Goal: Transaction & Acquisition: Purchase product/service

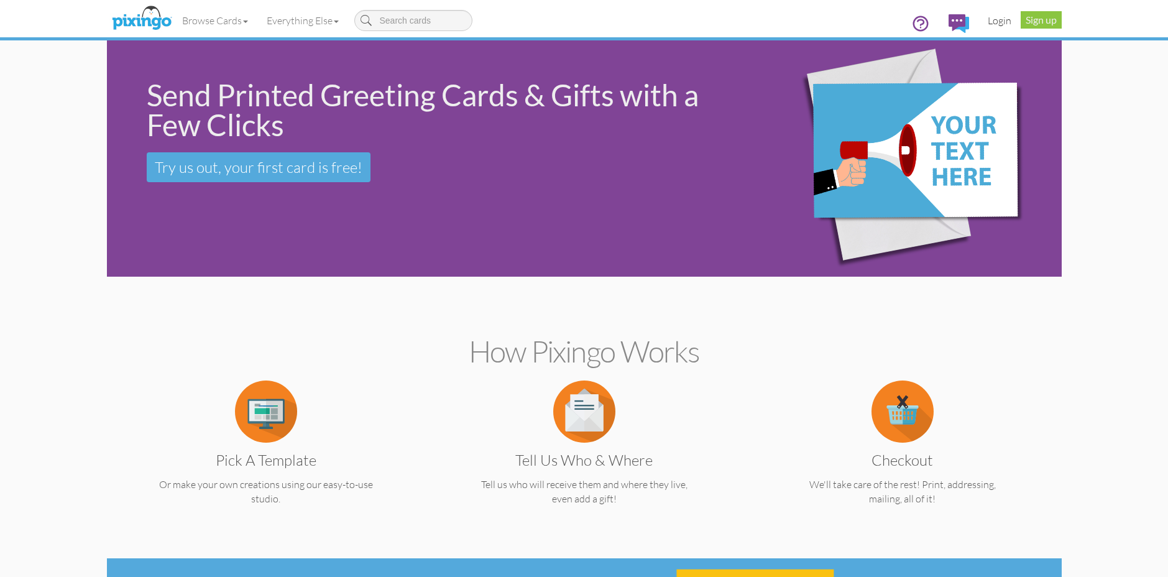
click at [994, 24] on link "Login" at bounding box center [1000, 20] width 42 height 31
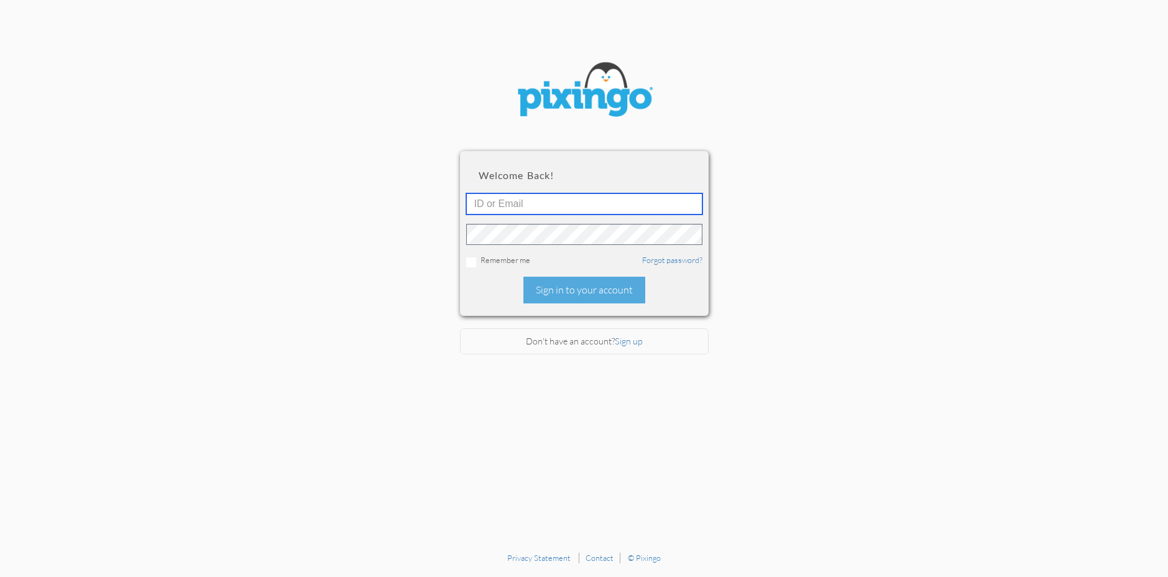
type input "[PERSON_NAME][EMAIL_ADDRESS][DOMAIN_NAME]"
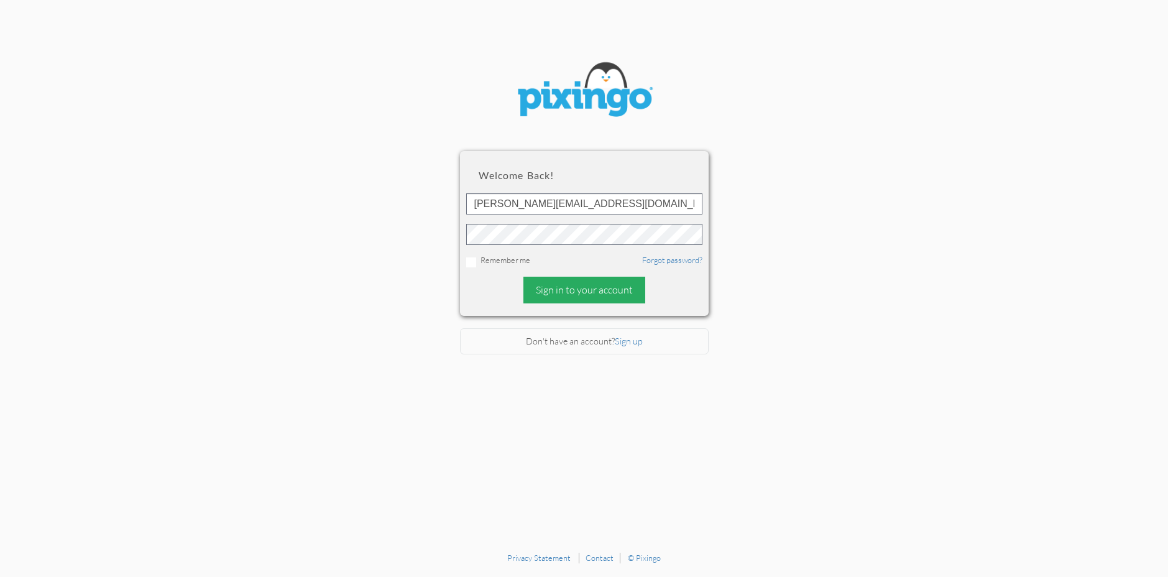
click at [579, 284] on div "Sign in to your account" at bounding box center [585, 290] width 122 height 27
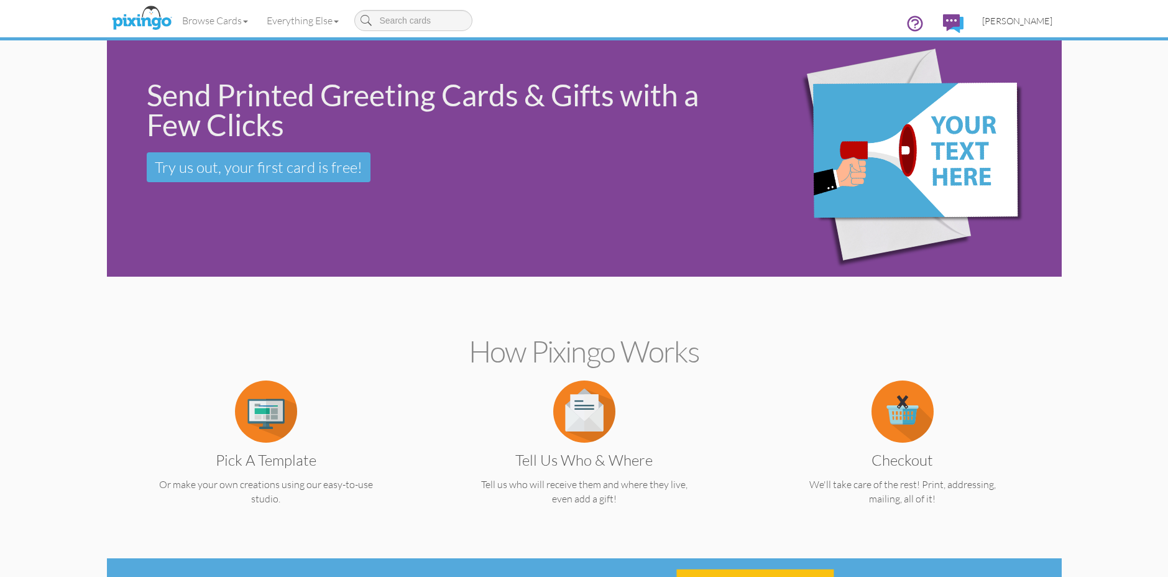
click at [1049, 24] on span "[PERSON_NAME]" at bounding box center [1017, 21] width 70 height 11
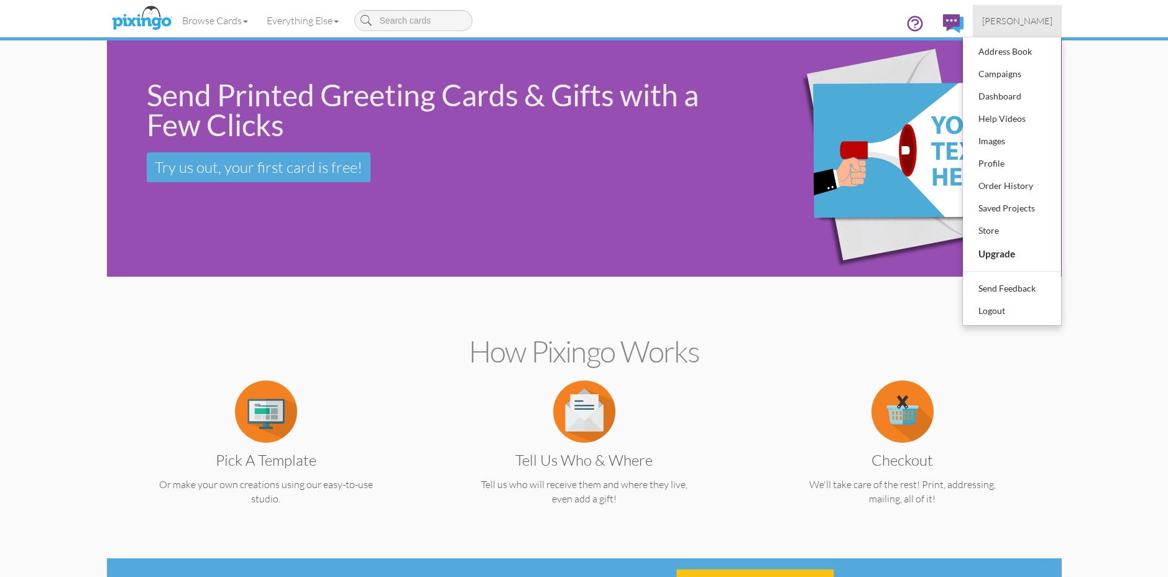
click at [1013, 200] on li "Address Book Campaigns Dashboard Help Videos Images Profile Order History Saved…" at bounding box center [1012, 140] width 98 height 201
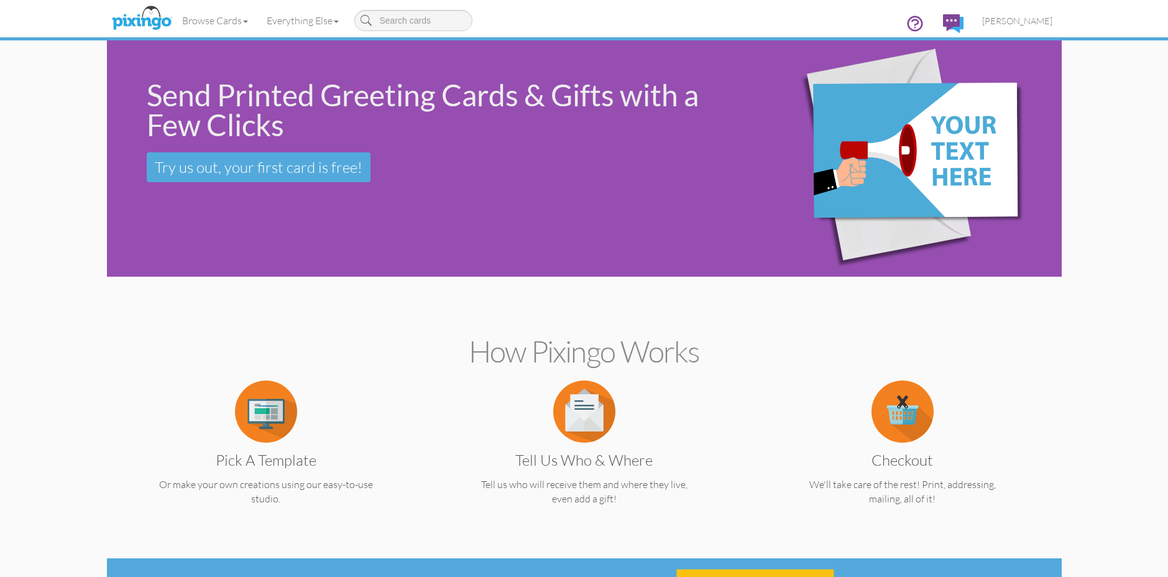
click at [1013, 203] on img at bounding box center [904, 159] width 300 height 272
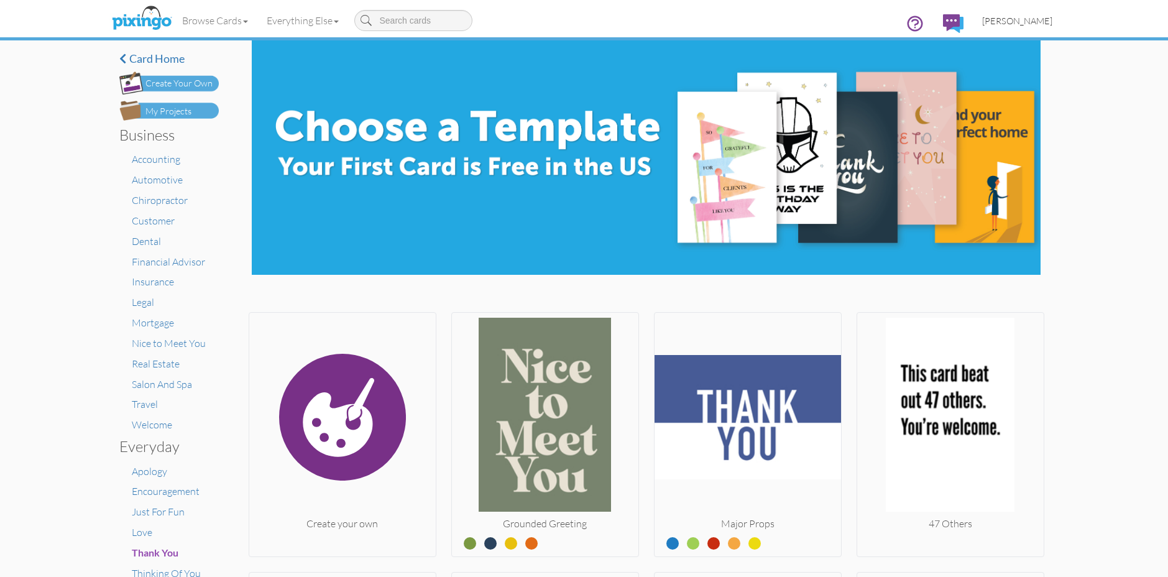
click at [1048, 23] on span "[PERSON_NAME]" at bounding box center [1017, 21] width 70 height 11
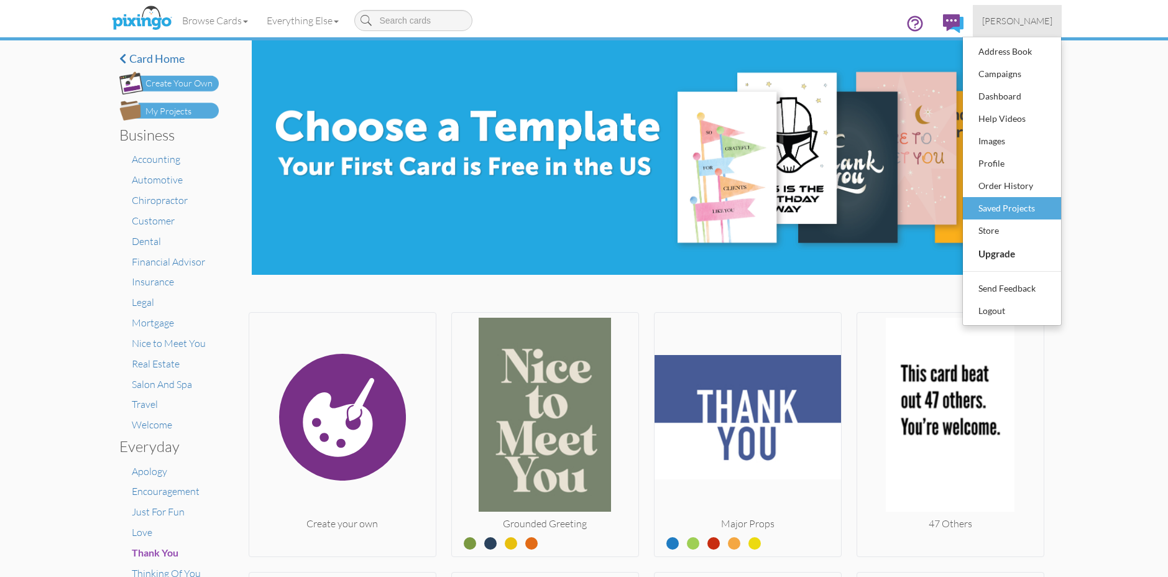
click at [1039, 203] on div "Saved Projects" at bounding box center [1012, 208] width 73 height 19
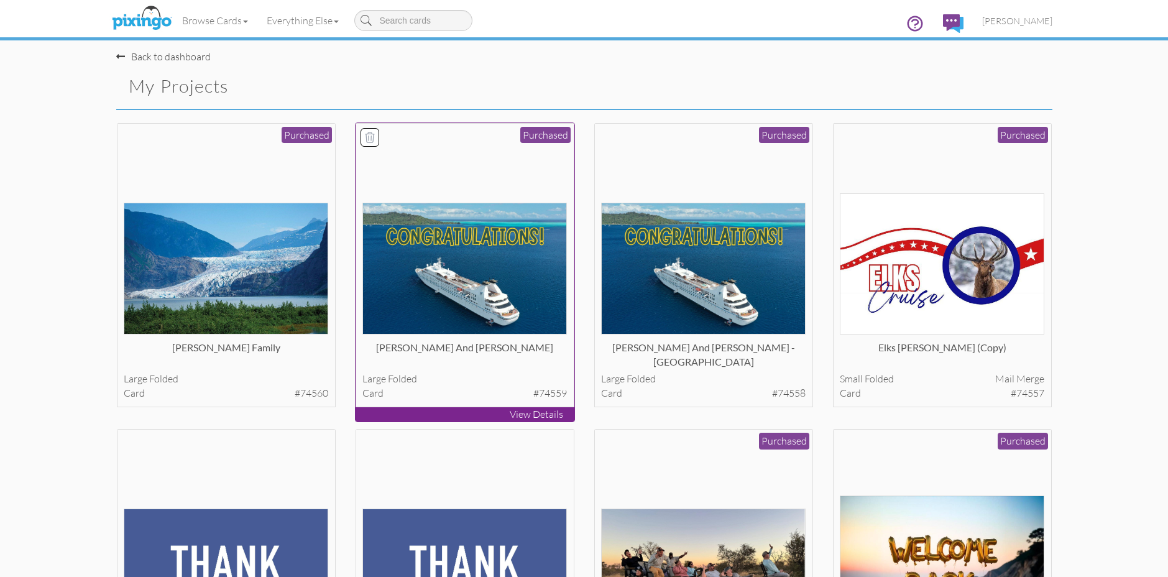
click at [523, 179] on div at bounding box center [464, 232] width 205 height 205
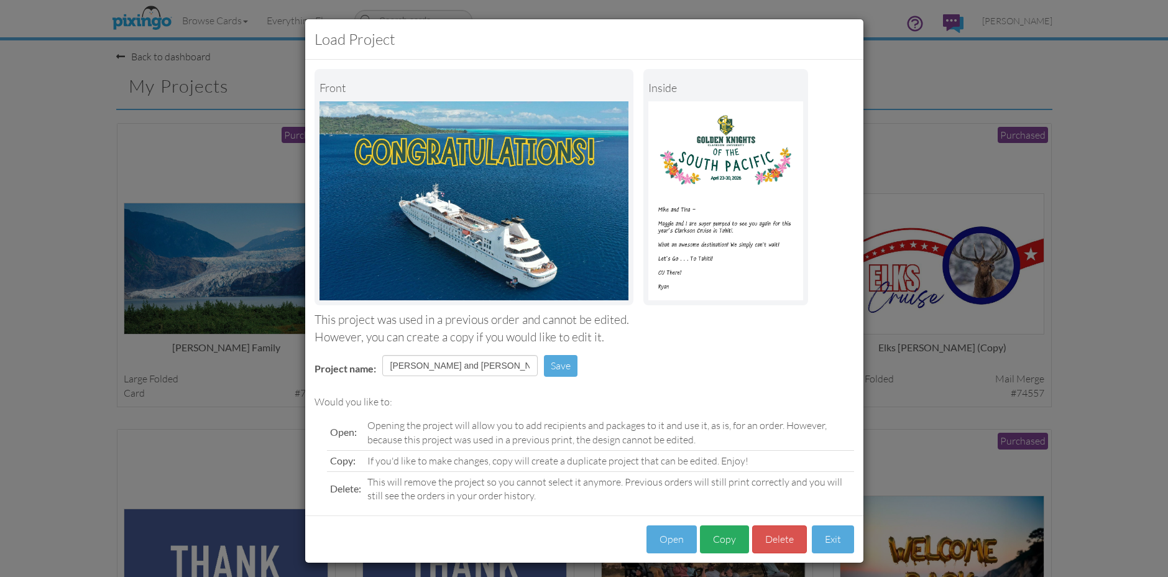
click at [738, 538] on button "Copy" at bounding box center [724, 539] width 49 height 28
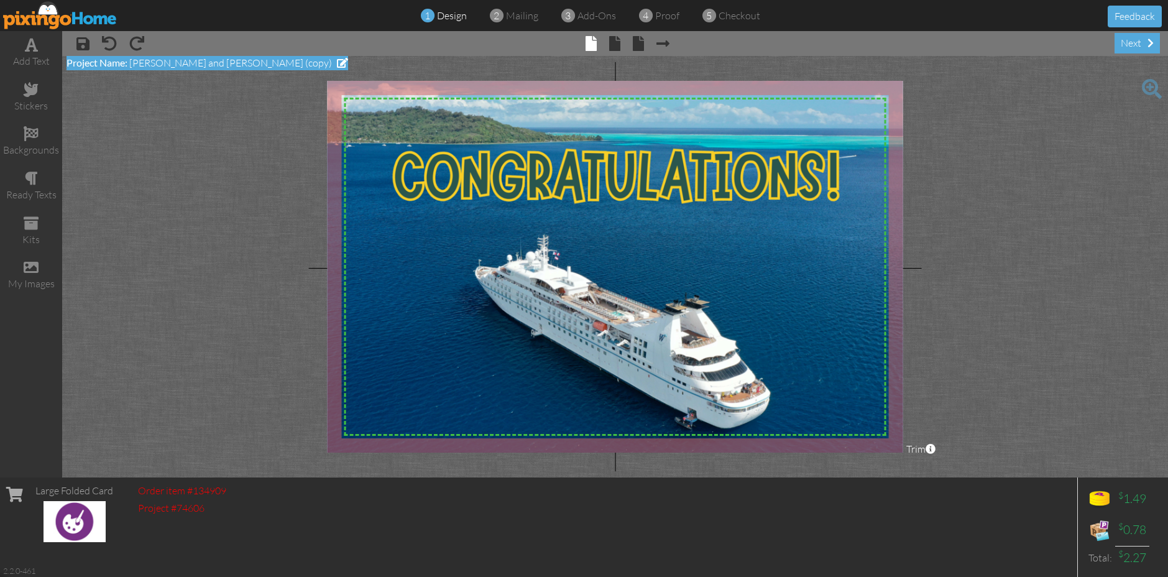
click at [337, 64] on span at bounding box center [342, 63] width 11 height 10
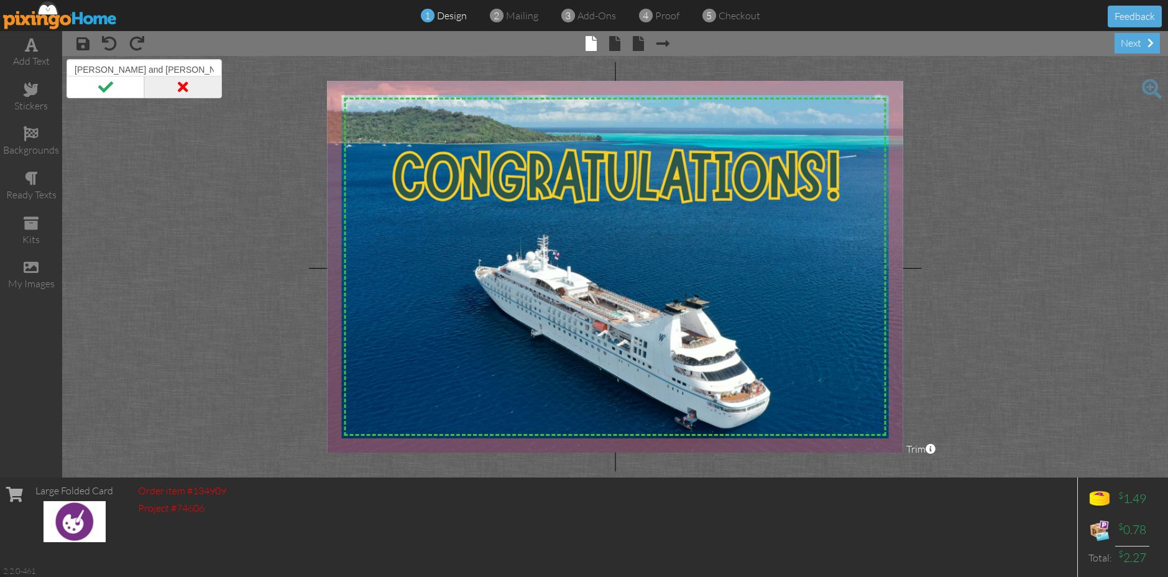
click at [183, 83] on span at bounding box center [183, 87] width 78 height 22
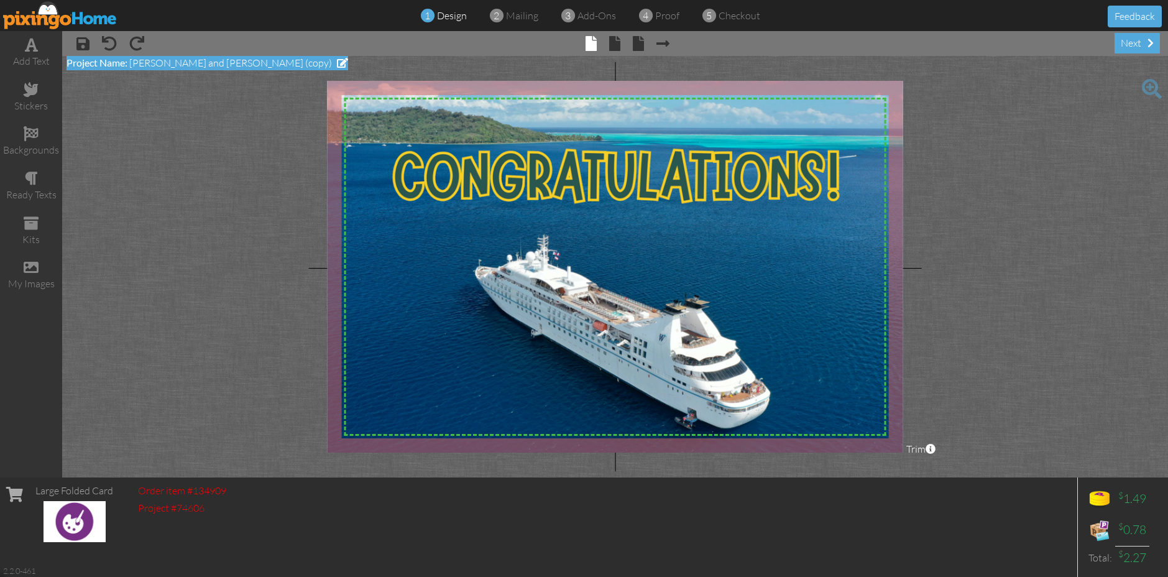
click at [256, 67] on div "Project Name: Mike and Tina Pitoniak (copy)" at bounding box center [208, 63] width 282 height 14
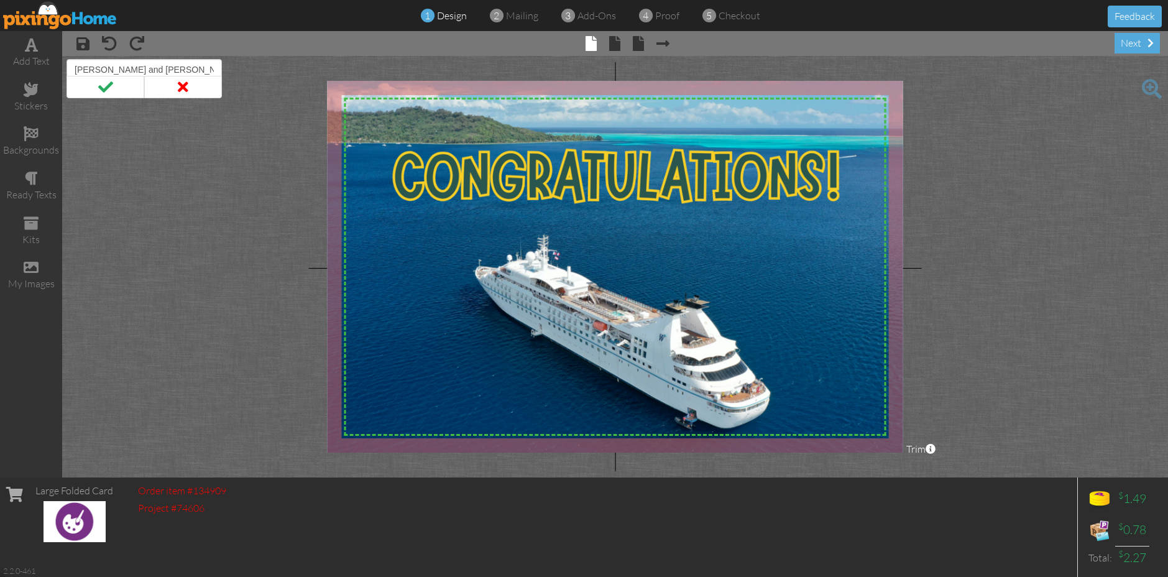
drag, startPoint x: 208, startPoint y: 70, endPoint x: 89, endPoint y: 60, distance: 119.2
click at [89, 60] on input "Mike and Tina Pitoniak (copy)" at bounding box center [144, 69] width 155 height 21
type input "[PERSON_NAME]"
click at [104, 94] on span at bounding box center [106, 87] width 78 height 22
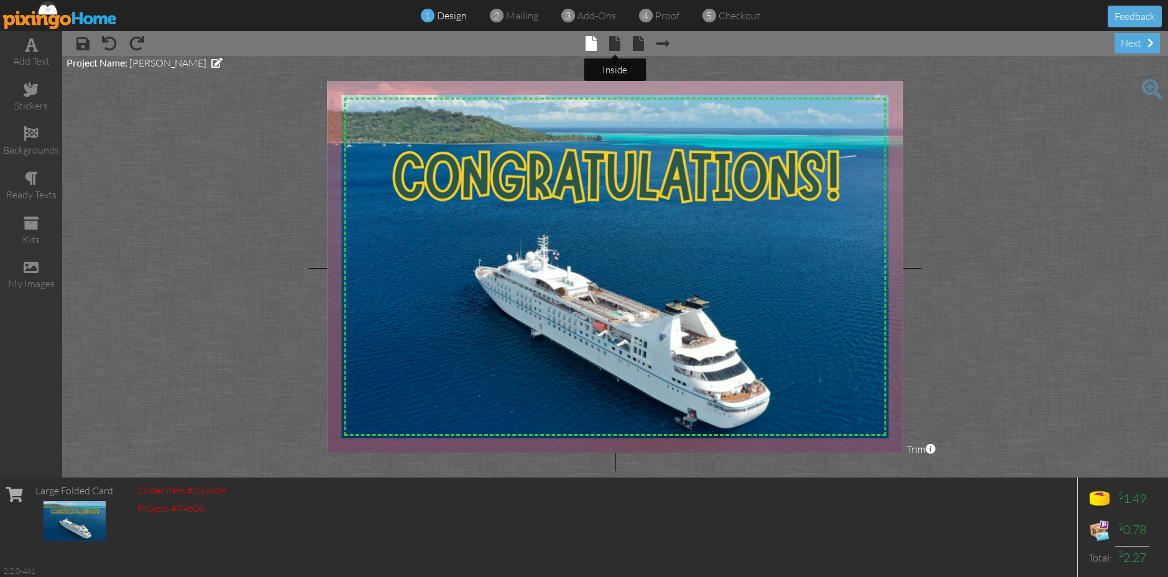
drag, startPoint x: 616, startPoint y: 47, endPoint x: 606, endPoint y: 47, distance: 10.0
click at [616, 47] on span at bounding box center [614, 43] width 11 height 15
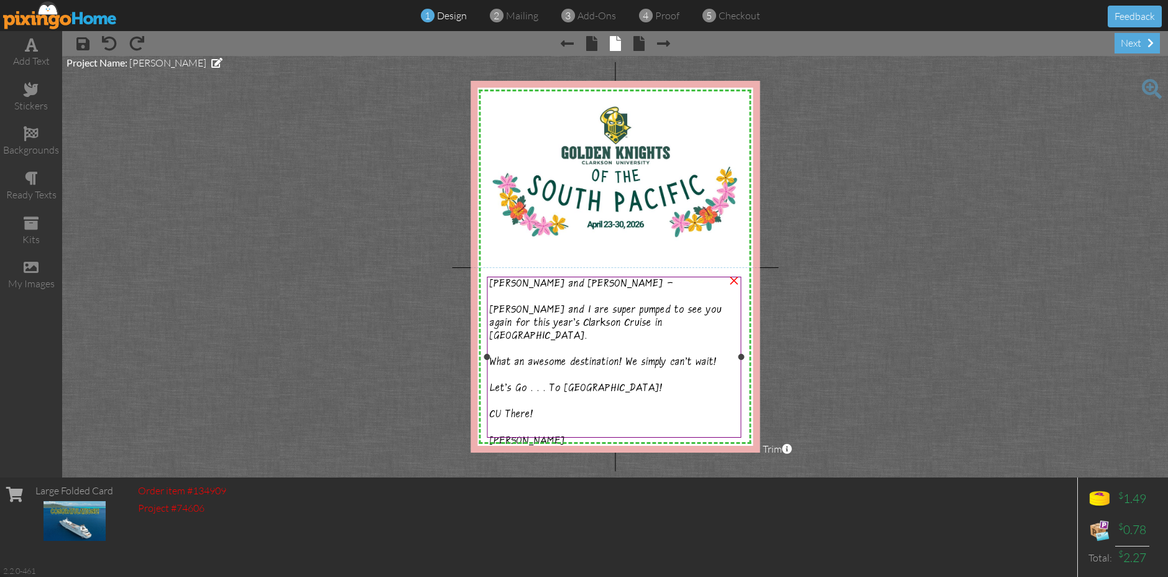
click at [537, 284] on span "Mike and Tina -" at bounding box center [581, 285] width 183 height 13
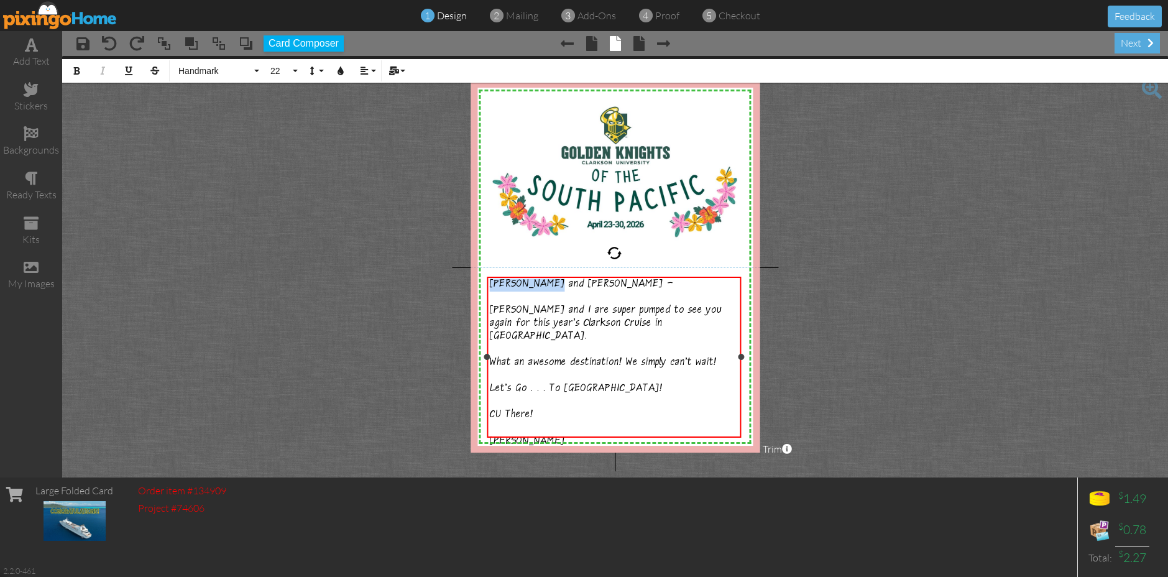
drag, startPoint x: 549, startPoint y: 284, endPoint x: 487, endPoint y: 279, distance: 61.8
click at [491, 282] on span "Mike and Tina -" at bounding box center [581, 285] width 183 height 13
drag, startPoint x: 491, startPoint y: 309, endPoint x: 514, endPoint y: 308, distance: 22.4
click at [514, 308] on span "Maggie and I are super pumped to see you again for this year's Clarkson Cruise …" at bounding box center [606, 324] width 232 height 39
click at [540, 435] on div "[PERSON_NAME]" at bounding box center [615, 442] width 250 height 14
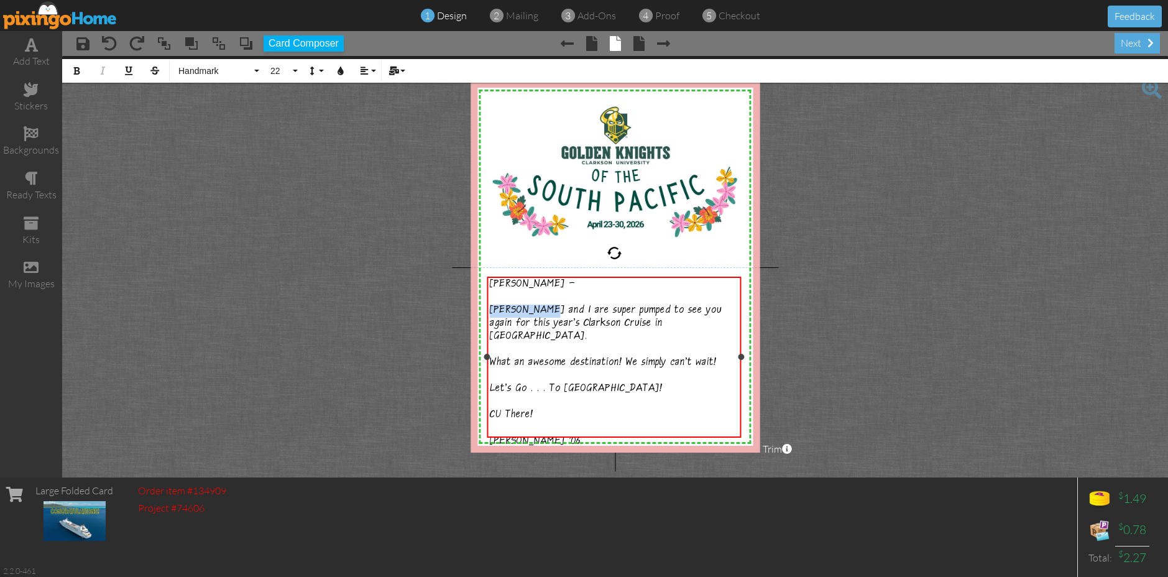
drag, startPoint x: 543, startPoint y: 308, endPoint x: 493, endPoint y: 308, distance: 50.4
click at [493, 308] on span "Maggie and I are super pumped to see you again for this year's Clarkson Cruise …" at bounding box center [606, 324] width 232 height 39
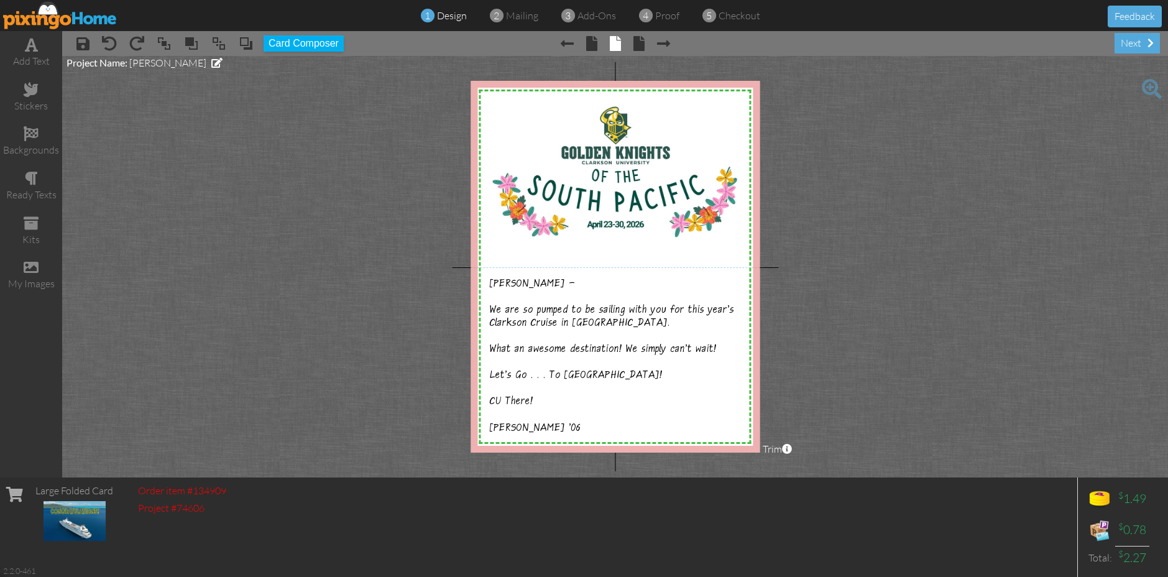
click at [850, 333] on project-studio-wrapper "X X X X X X X X X X X X X X X X X X X X X X X X X X X X X X X X X X X X X X X X…" at bounding box center [615, 267] width 1106 height 422
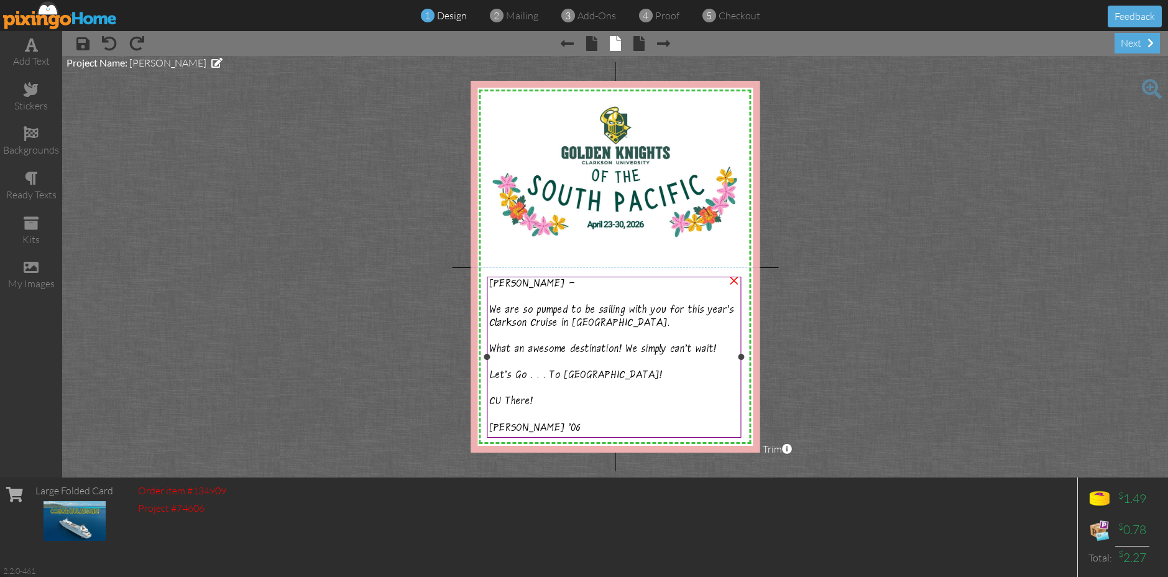
click at [643, 325] on div "We are so pumped to be sailing with you for this year's Clarkson Cruise in Tahi…" at bounding box center [615, 318] width 250 height 26
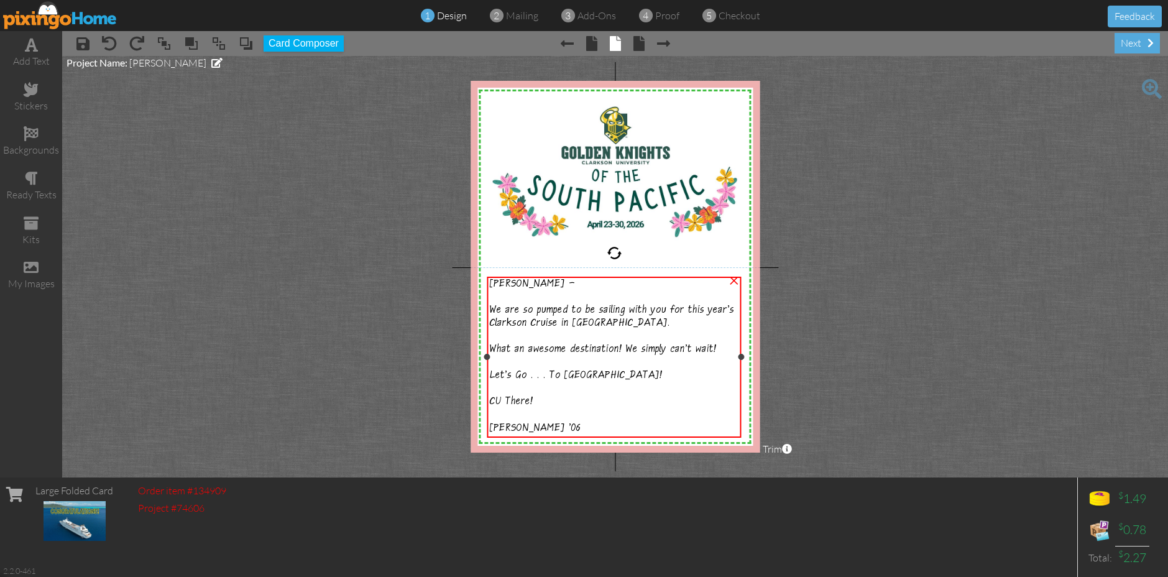
click at [643, 325] on div "We are so pumped to be sailing with you for this year's Clarkson Cruise in Tahi…" at bounding box center [615, 318] width 250 height 26
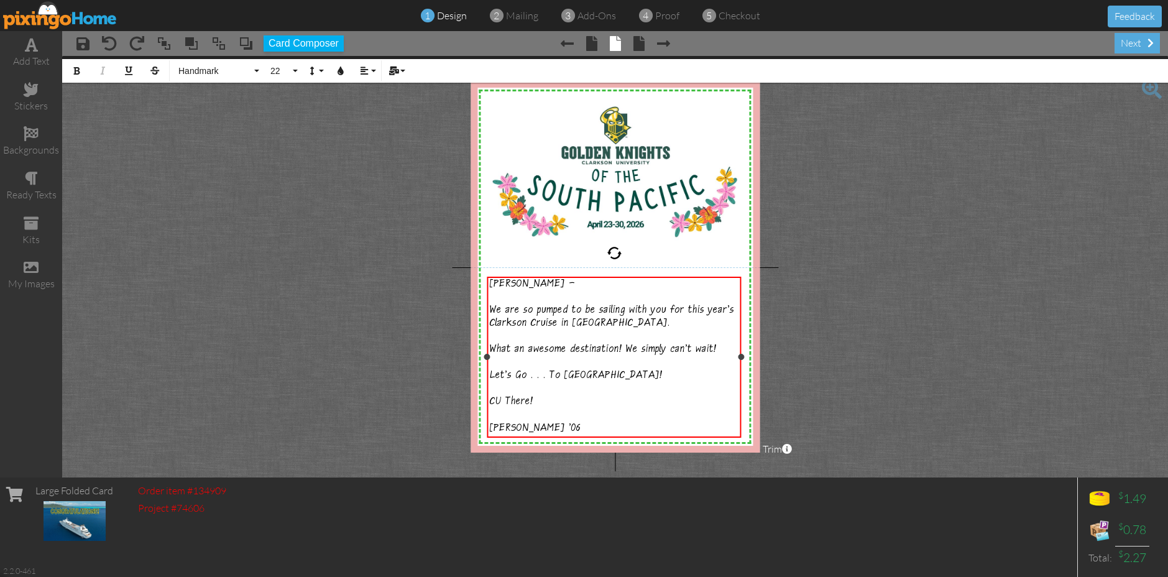
click at [623, 324] on div "We are so pumped to be sailing with you for this year's Clarkson Cruise in Tahi…" at bounding box center [615, 318] width 250 height 26
click at [863, 338] on project-studio-wrapper "X X X X X X X X X X X X X X X X X X X X X X X X X X X X X X X X X X X X X X X X…" at bounding box center [615, 267] width 1106 height 422
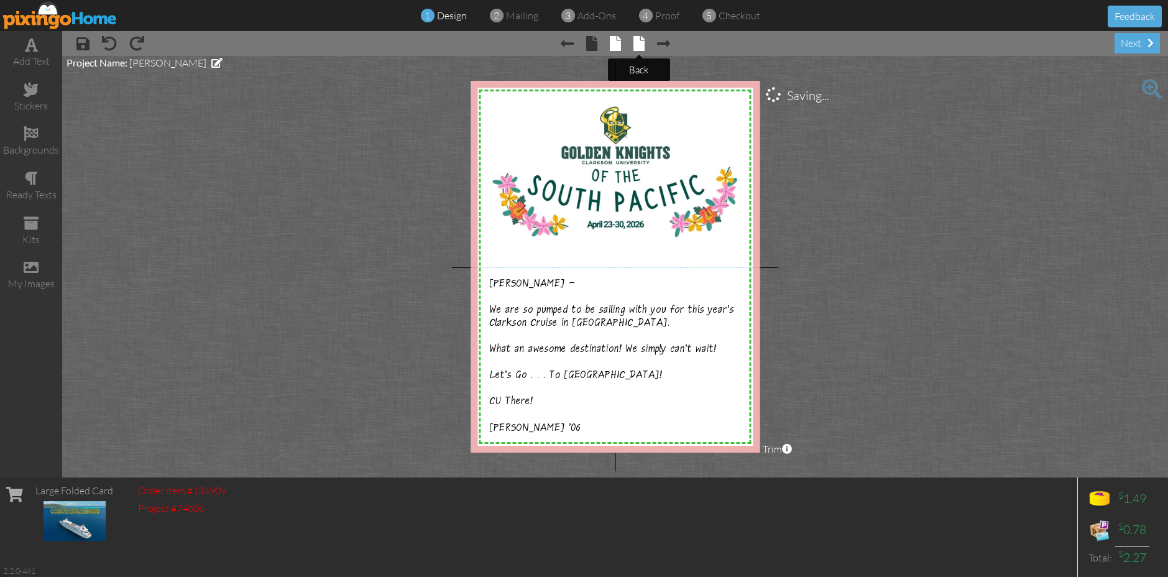
click at [637, 49] on span at bounding box center [639, 43] width 11 height 15
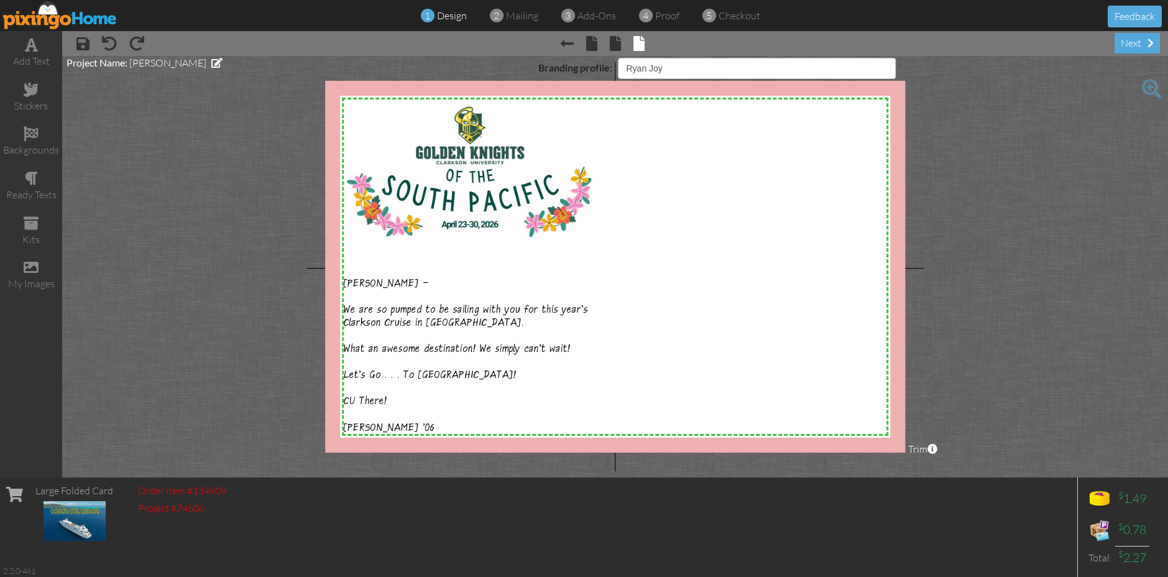
select select "object:1558"
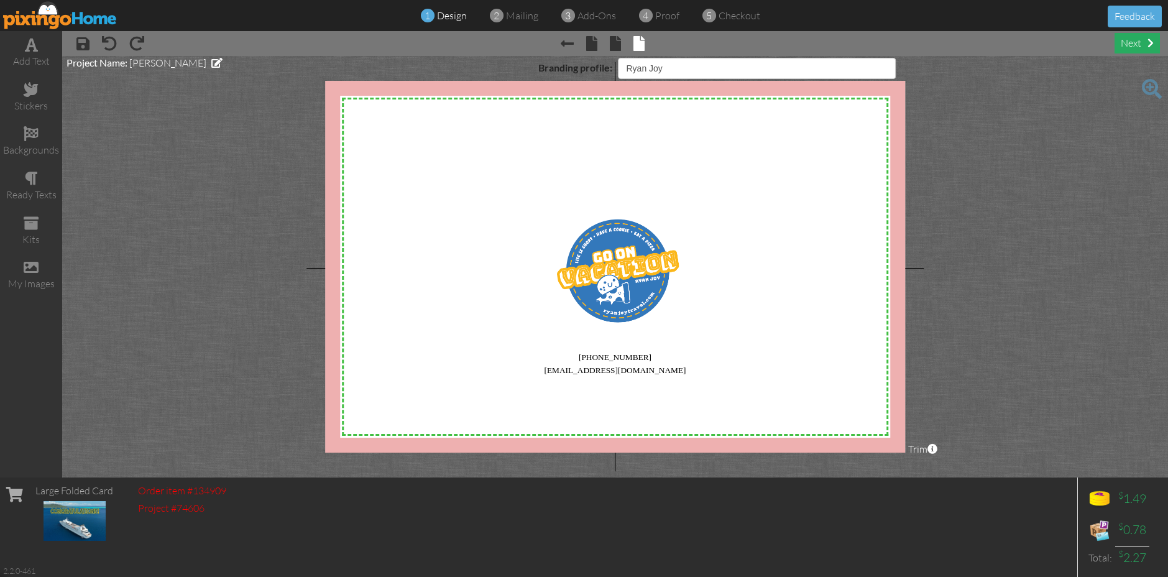
click at [1133, 46] on div "next" at bounding box center [1137, 43] width 45 height 21
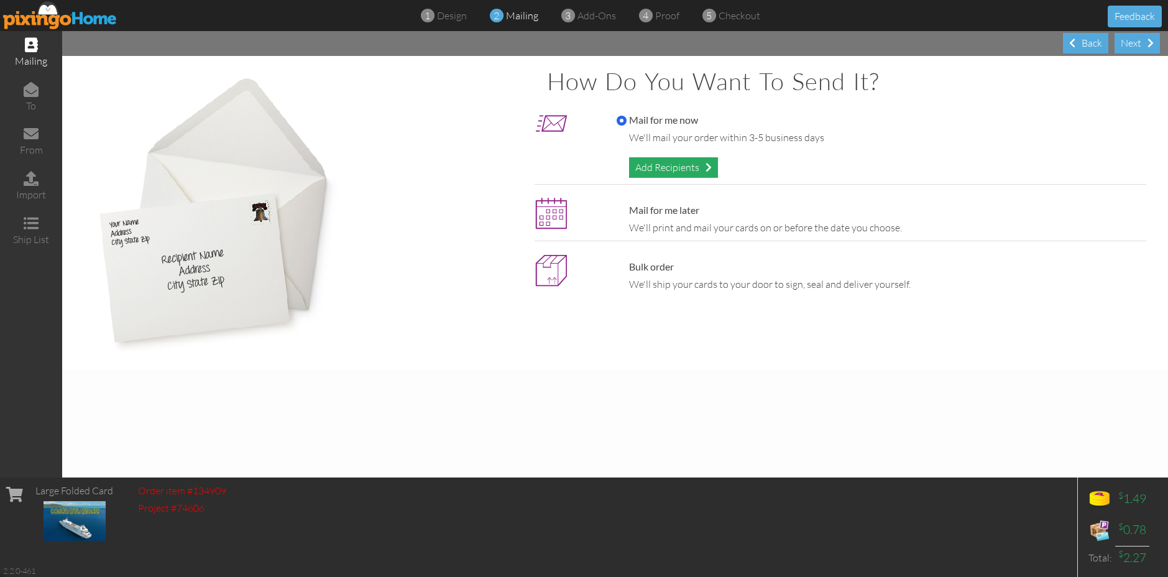
click at [689, 161] on div "Add Recipients" at bounding box center [673, 167] width 89 height 21
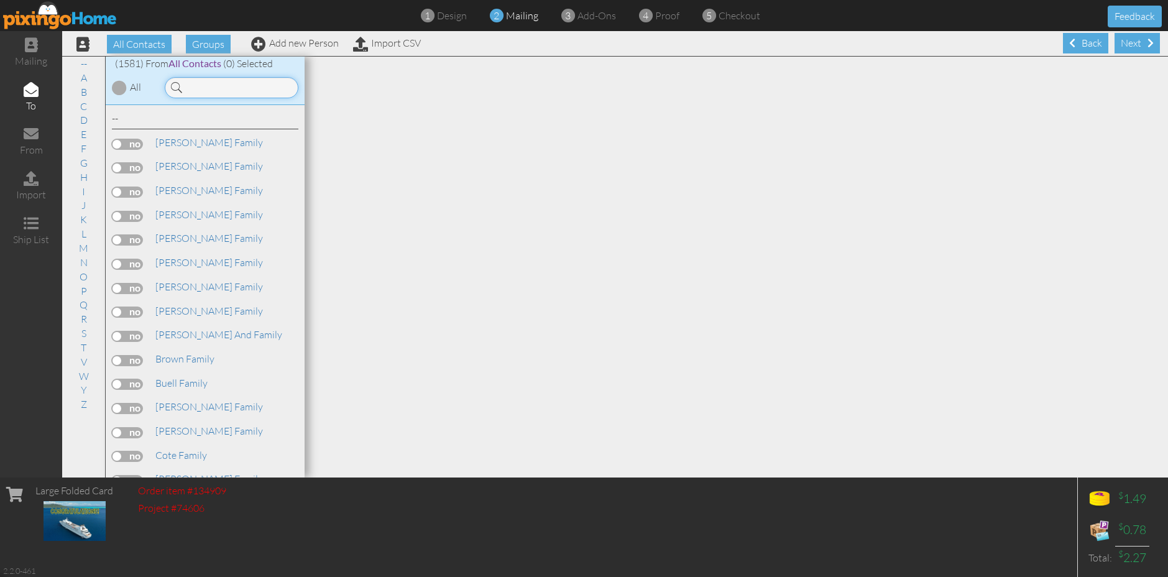
click at [271, 90] on input at bounding box center [232, 87] width 134 height 21
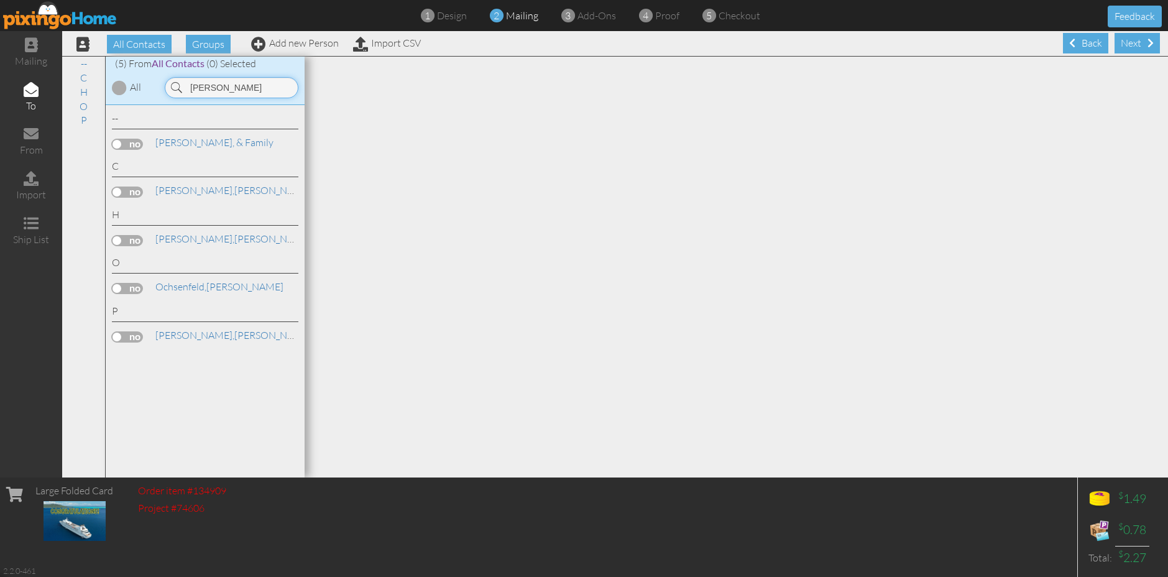
type input "[PERSON_NAME]"
click at [134, 284] on label at bounding box center [127, 288] width 31 height 11
click at [0, 0] on input "checkbox" at bounding box center [0, 0] width 0 height 0
click at [1135, 49] on div "Next" at bounding box center [1137, 43] width 45 height 21
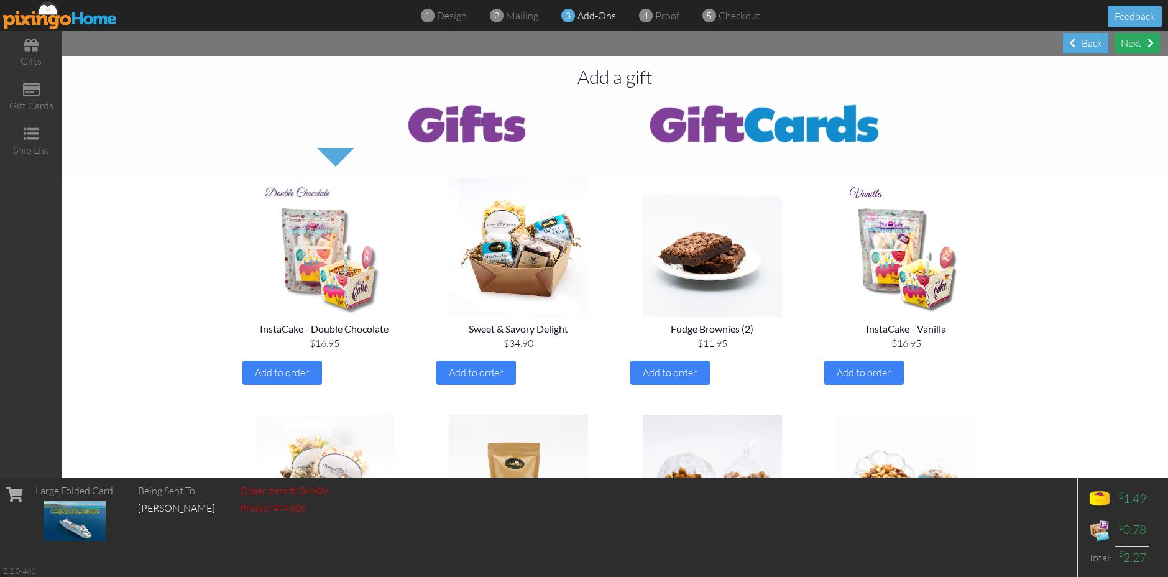
click at [1135, 42] on div "Next" at bounding box center [1137, 43] width 45 height 21
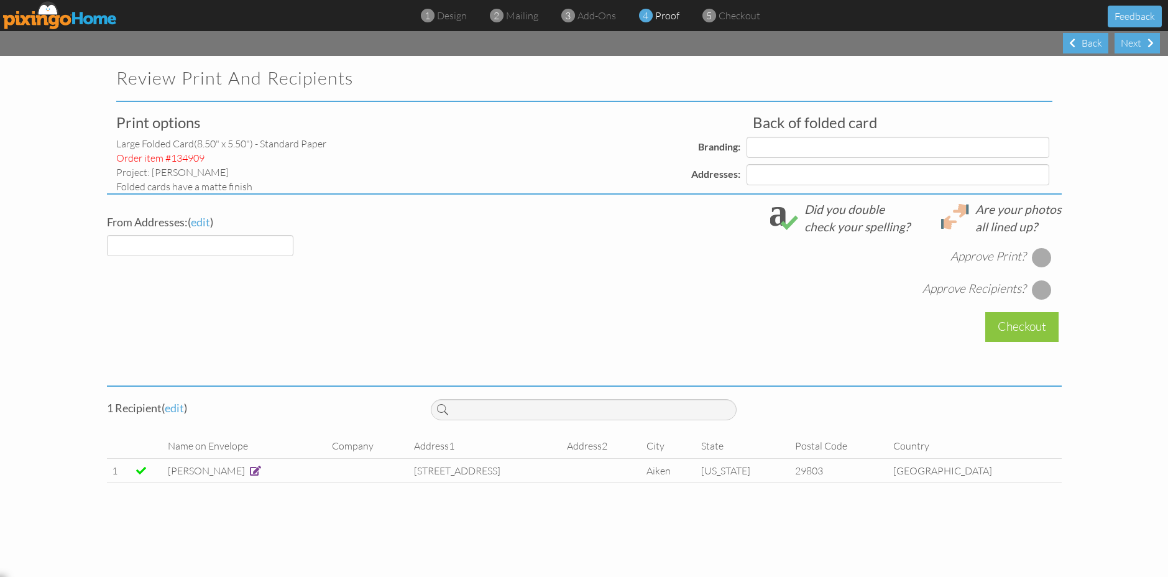
select select "object:6374"
select select "object:6378"
select select "object:6379"
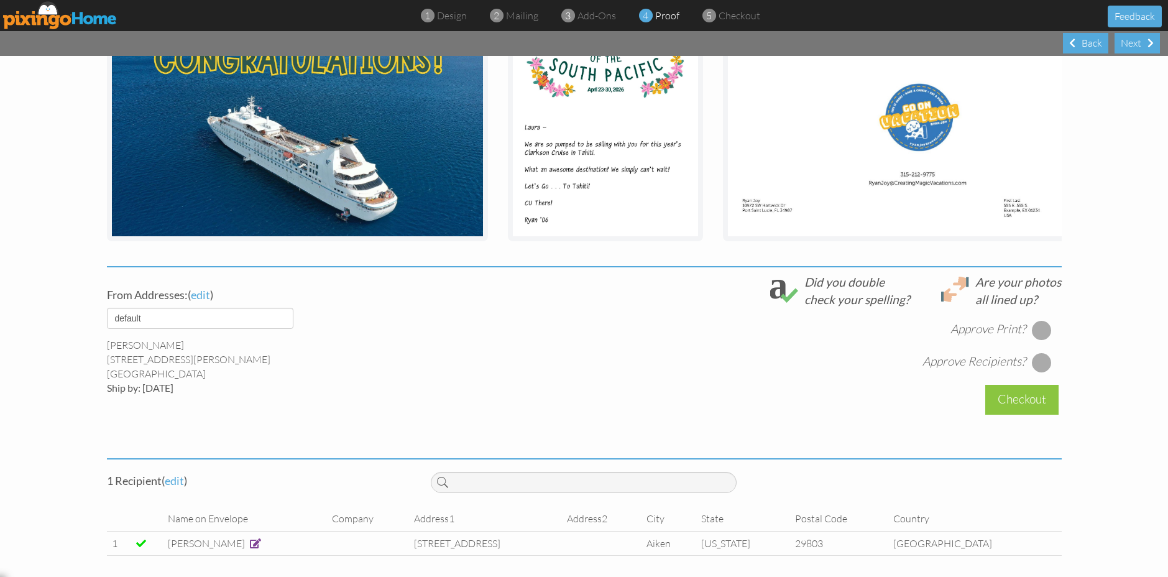
scroll to position [252, 0]
click at [1043, 333] on div at bounding box center [1042, 331] width 20 height 20
click at [1043, 360] on div at bounding box center [1042, 363] width 20 height 20
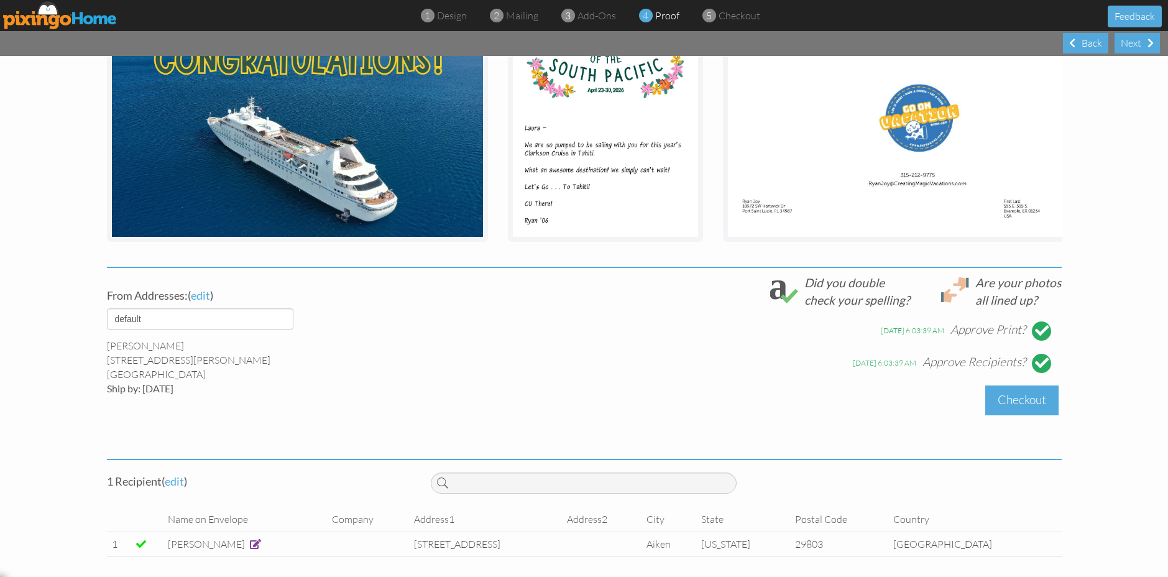
click at [1034, 392] on div "Checkout" at bounding box center [1021, 399] width 73 height 29
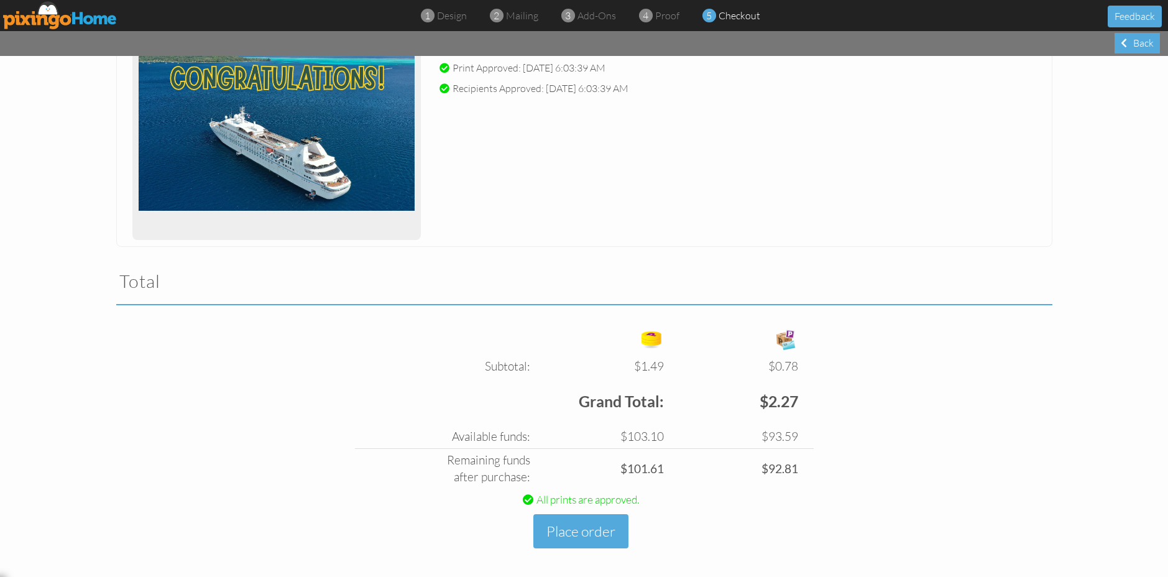
scroll to position [206, 0]
click at [609, 522] on button "Place order" at bounding box center [580, 532] width 95 height 34
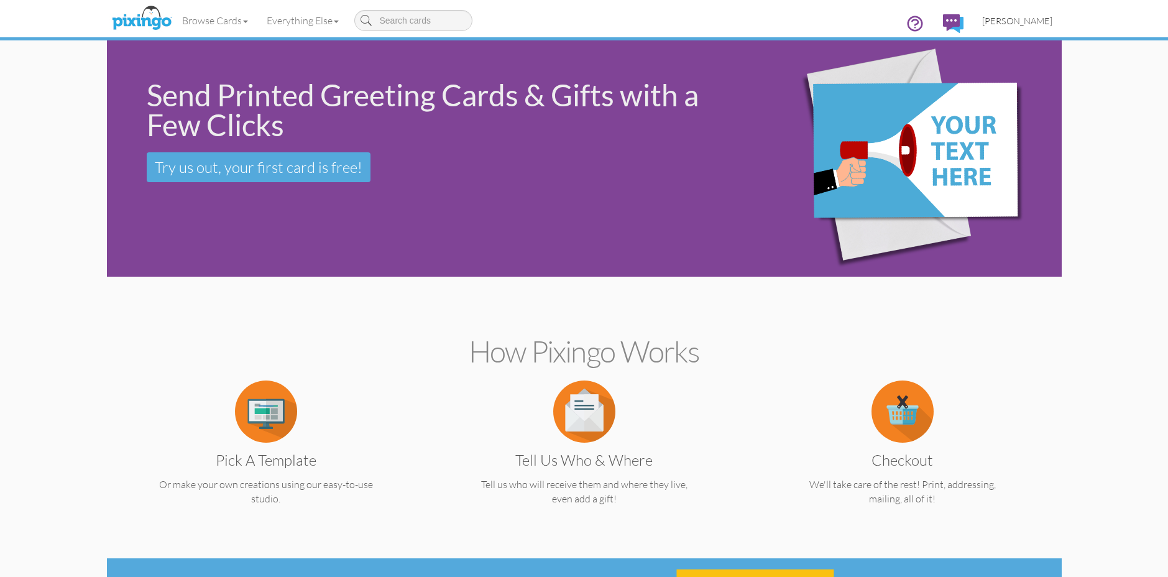
click at [1035, 24] on span "[PERSON_NAME]" at bounding box center [1017, 21] width 70 height 11
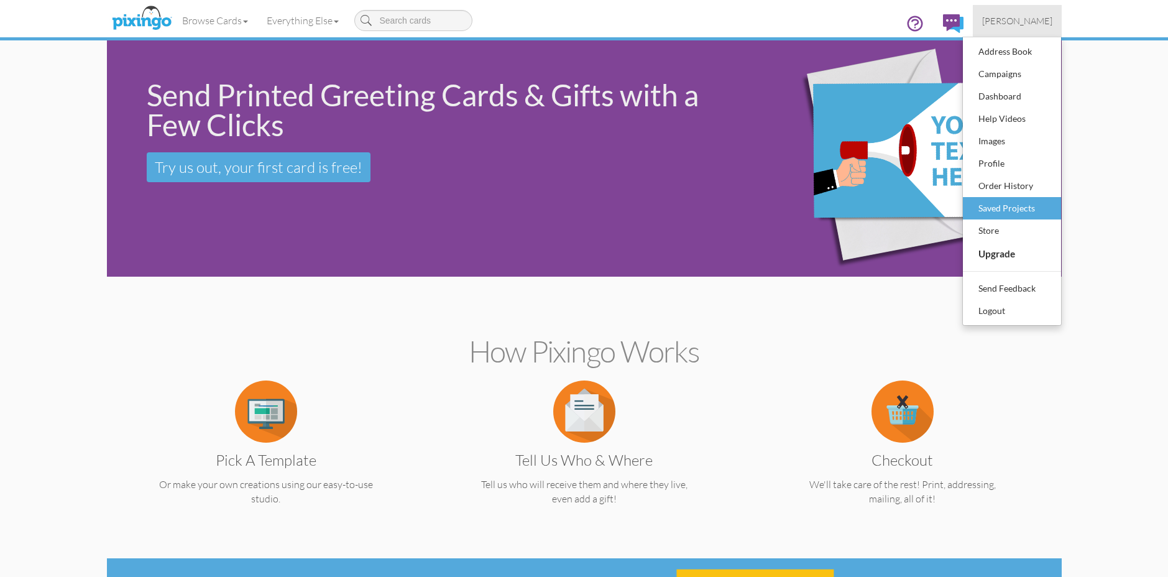
click at [1024, 204] on div "Saved Projects" at bounding box center [1012, 208] width 73 height 19
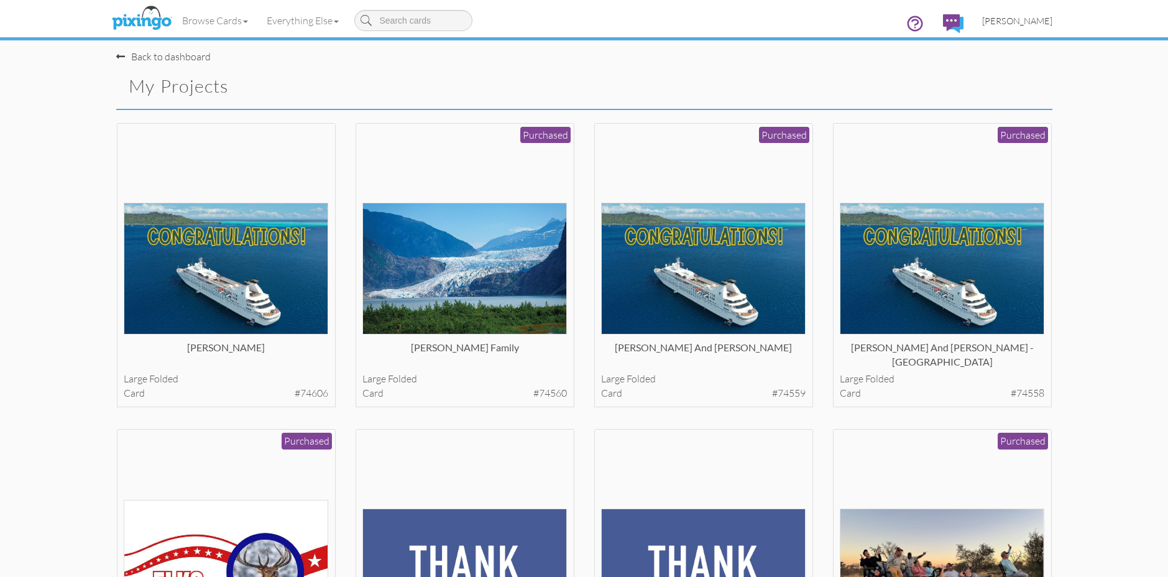
click at [1049, 25] on span "[PERSON_NAME]" at bounding box center [1017, 21] width 70 height 11
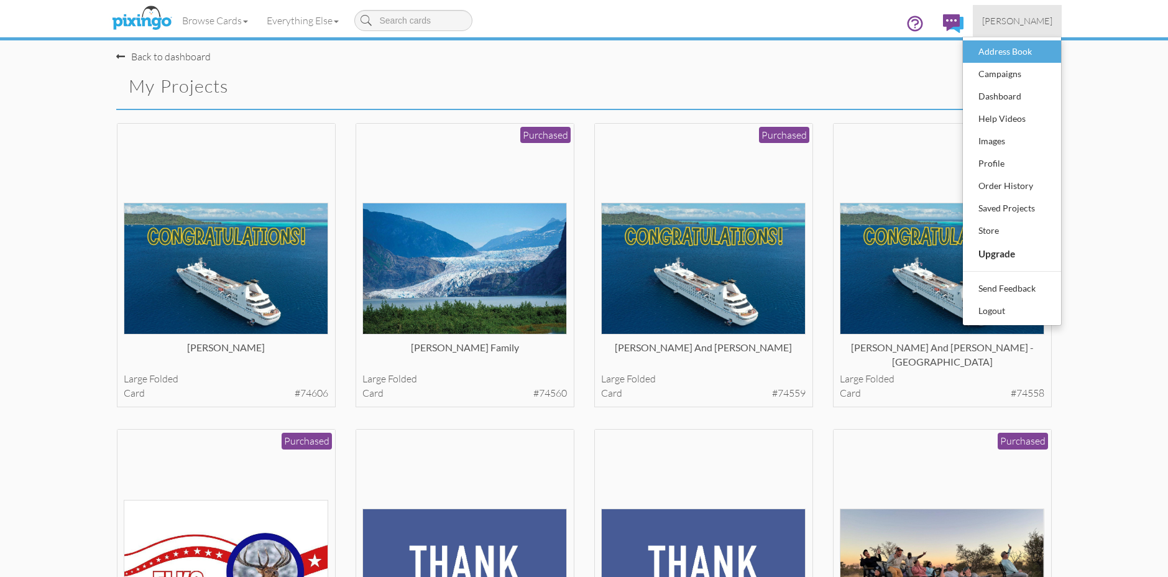
click at [1017, 59] on div "Address Book" at bounding box center [1012, 51] width 73 height 19
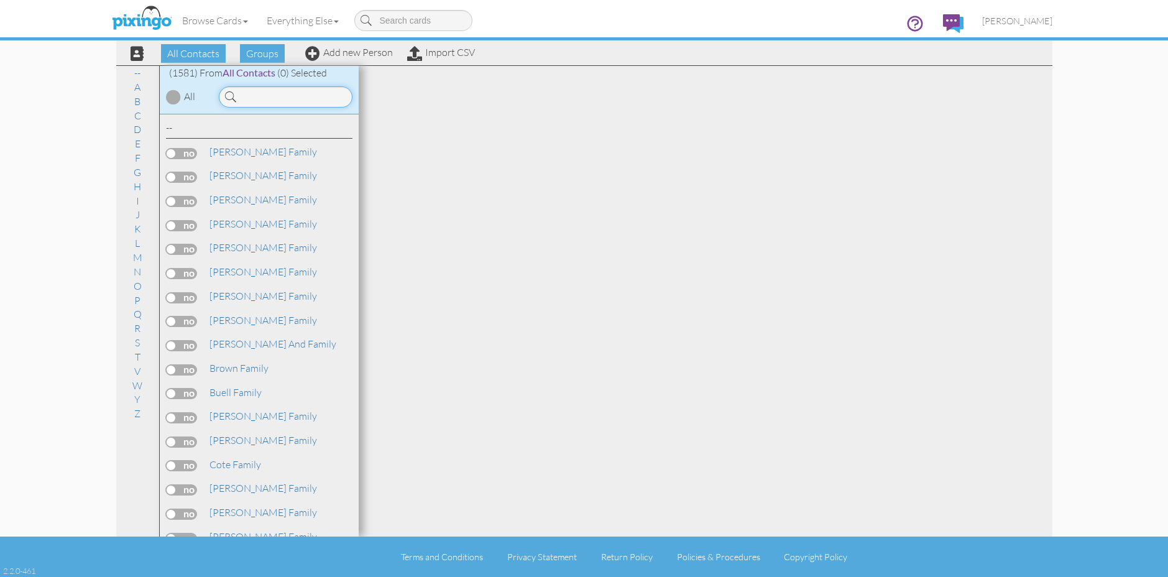
click at [318, 102] on input at bounding box center [286, 96] width 134 height 21
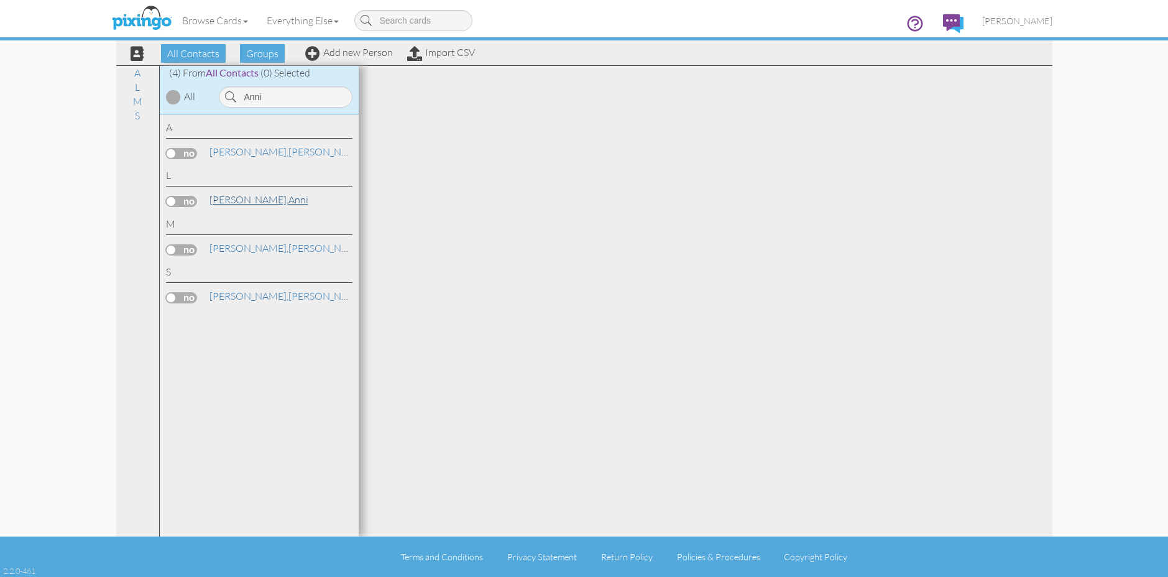
click at [234, 199] on link "[PERSON_NAME]" at bounding box center [258, 199] width 101 height 15
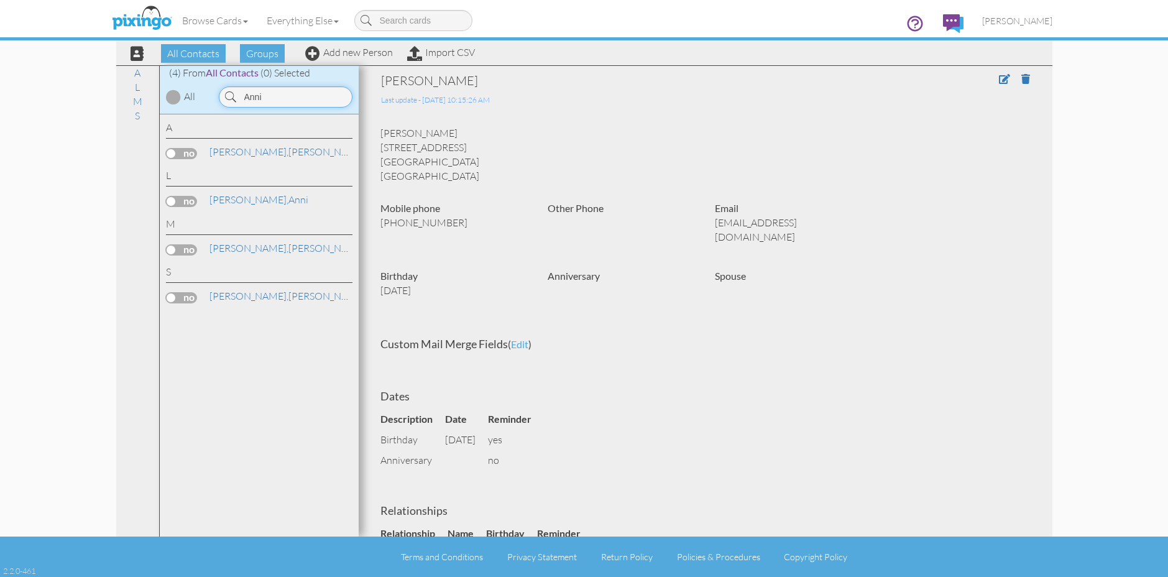
drag, startPoint x: 274, startPoint y: 98, endPoint x: 242, endPoint y: 96, distance: 31.7
click at [242, 96] on input "Anni" at bounding box center [286, 96] width 134 height 21
type input "[PERSON_NAME]"
click at [235, 149] on link "Liu Family" at bounding box center [231, 151] width 46 height 15
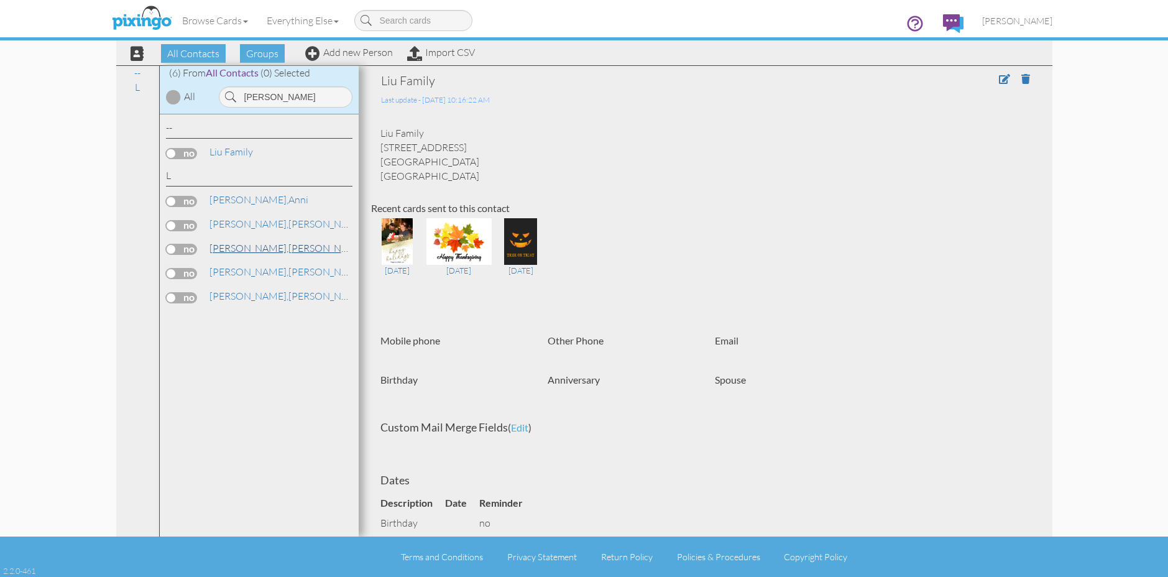
click at [238, 241] on link "[PERSON_NAME]" at bounding box center [287, 248] width 159 height 15
